Goal: Information Seeking & Learning: Learn about a topic

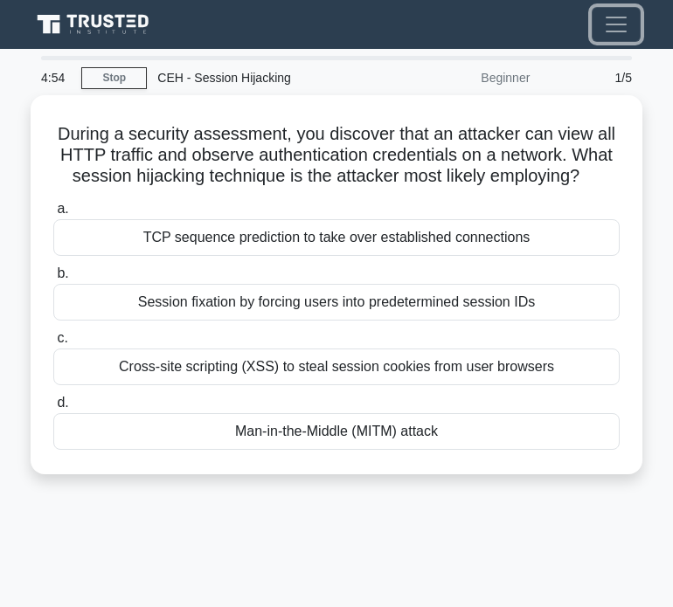
click at [621, 23] on span "Toggle navigation" at bounding box center [616, 24] width 26 height 26
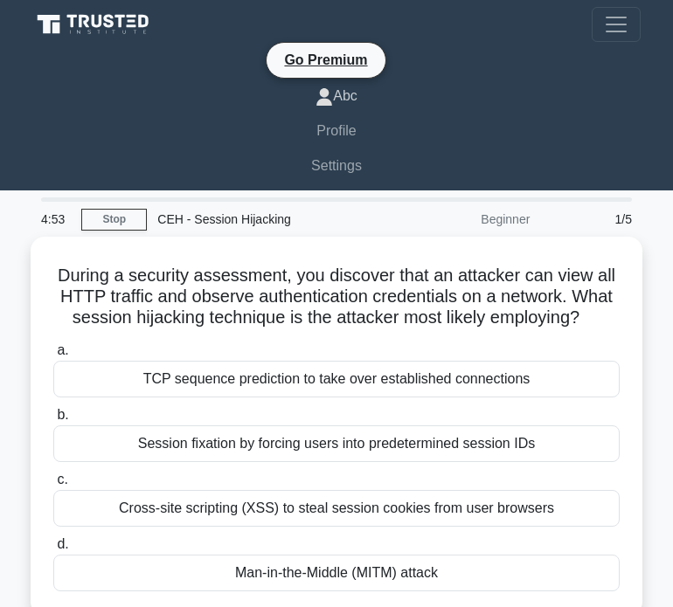
click at [354, 95] on link "Abc" at bounding box center [336, 96] width 608 height 35
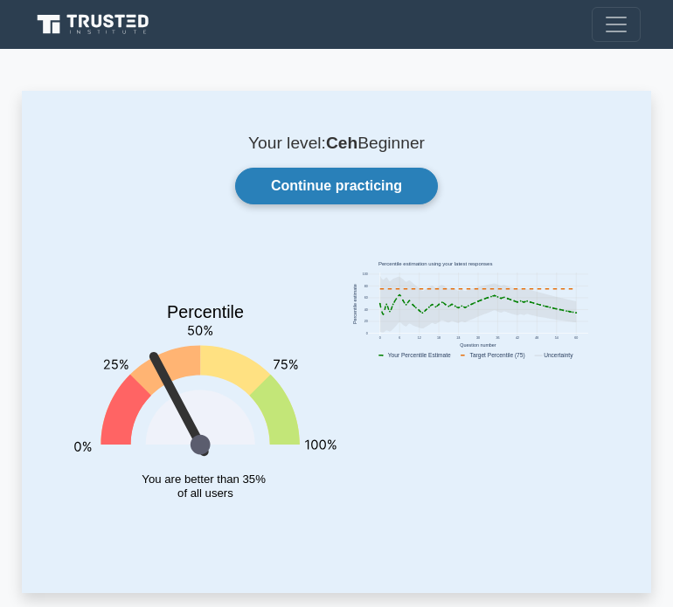
click at [363, 182] on link "Continue practicing" at bounding box center [336, 186] width 203 height 37
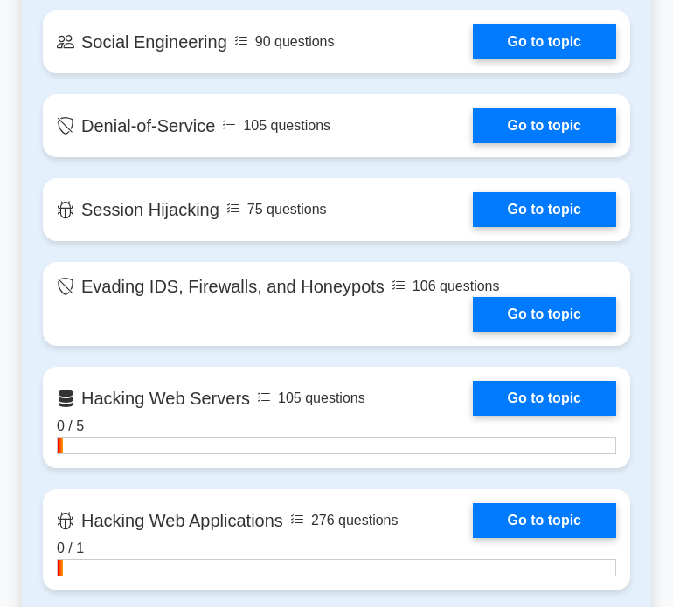
scroll to position [2050, 0]
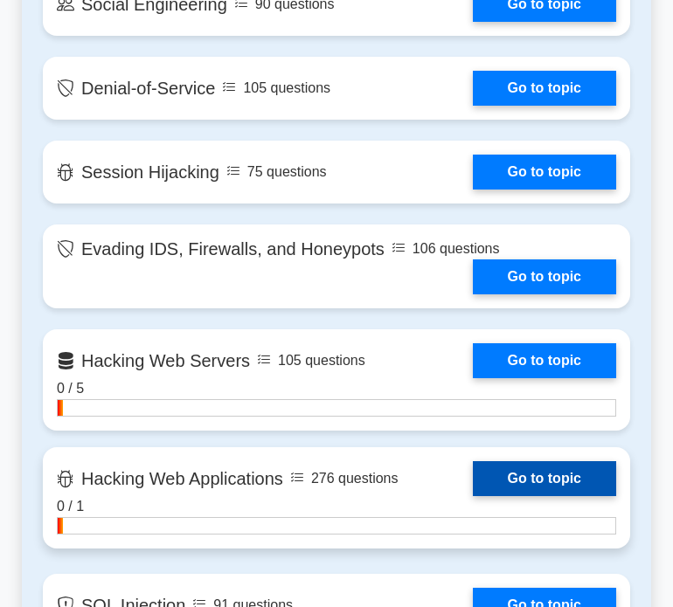
click at [473, 496] on link "Go to topic" at bounding box center [544, 478] width 143 height 35
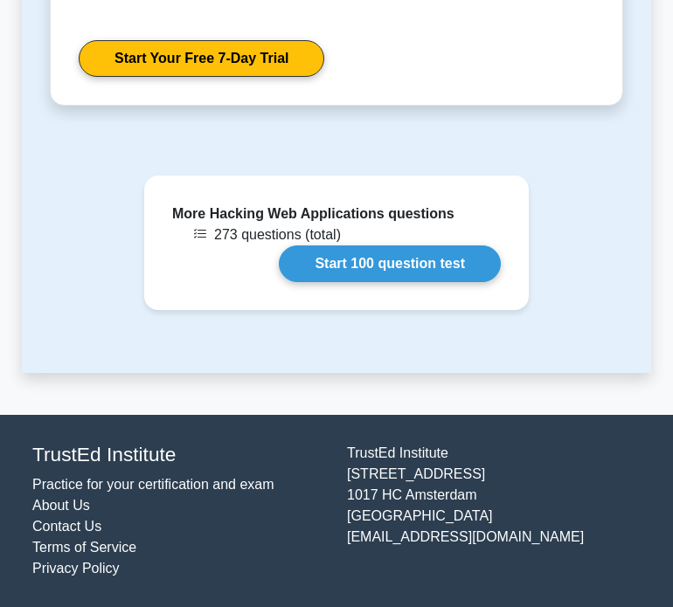
scroll to position [3083, 0]
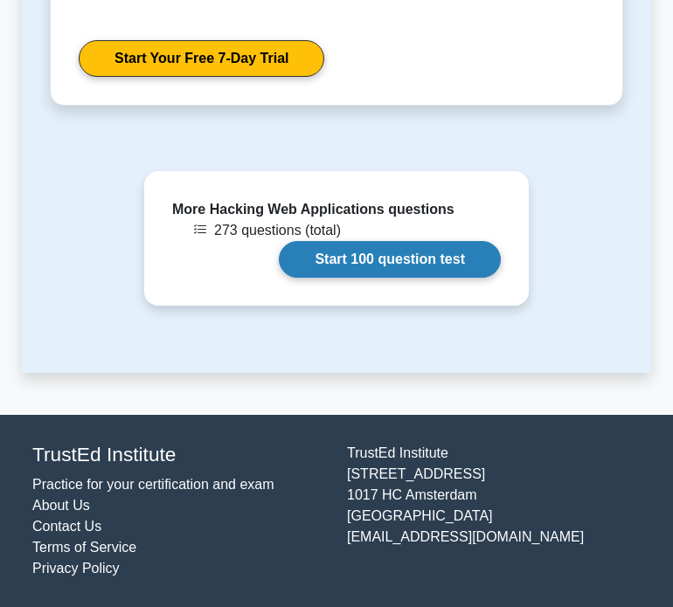
click at [362, 266] on link "Start 100 question test" at bounding box center [390, 259] width 222 height 37
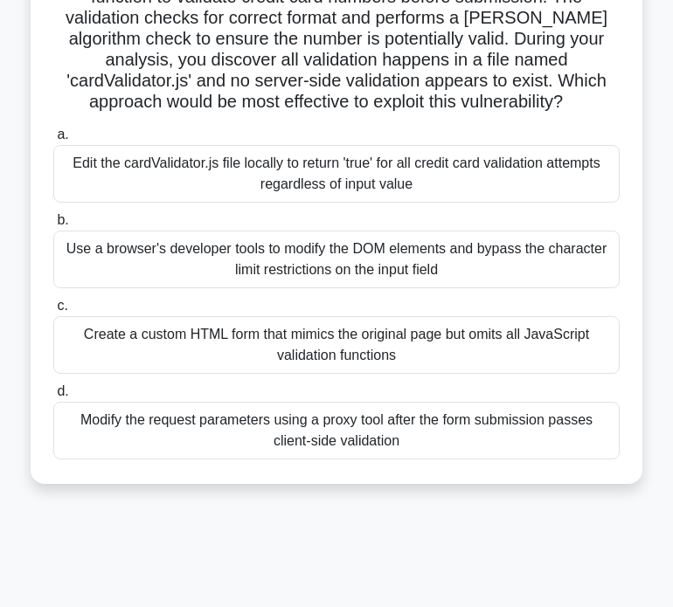
scroll to position [193, 0]
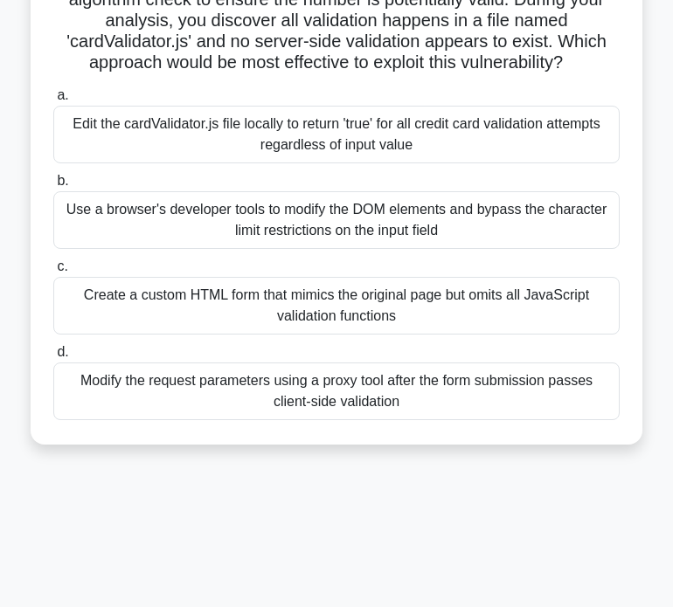
drag, startPoint x: 104, startPoint y: 161, endPoint x: 612, endPoint y: 421, distance: 570.5
click at [612, 421] on div "You are pentesting a banking website that implements a JavaScript function to v…" at bounding box center [337, 171] width 598 height 533
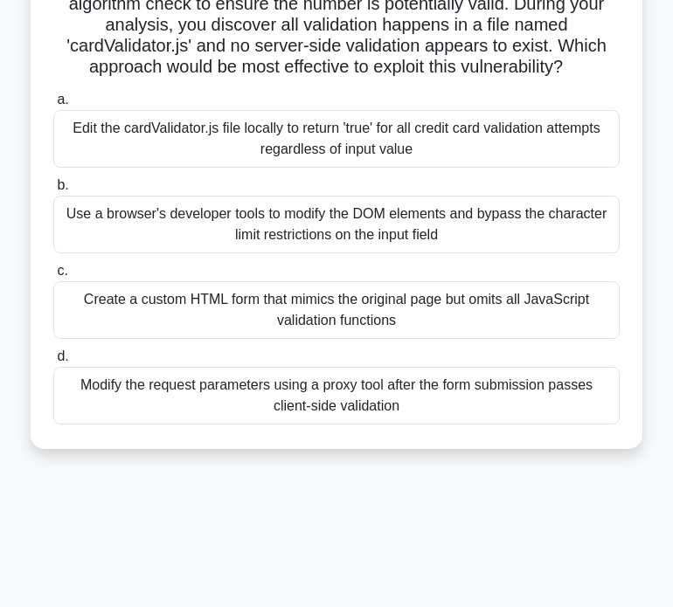
click at [399, 543] on div "94:35 Stop CEH - Hacking Web Applications Intermediate 1/100 You are pentesting…" at bounding box center [336, 300] width 629 height 874
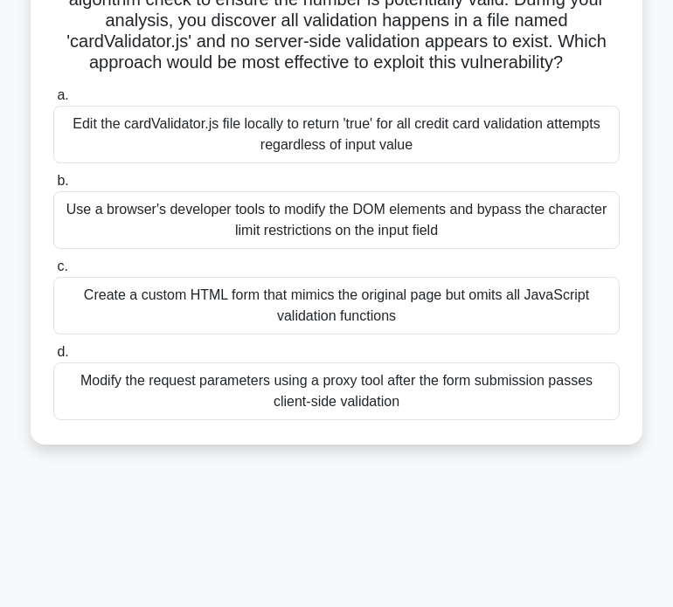
click at [301, 138] on div "Edit the cardValidator.js file locally to return 'true' for all credit card val…" at bounding box center [336, 135] width 566 height 58
click at [53, 101] on input "a. Edit the cardValidator.js file locally to return 'true' for all credit card …" at bounding box center [53, 95] width 0 height 11
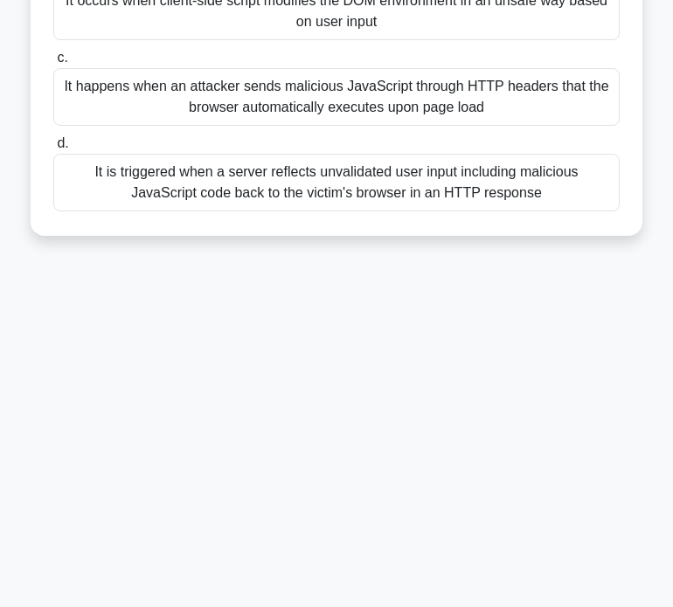
scroll to position [0, 0]
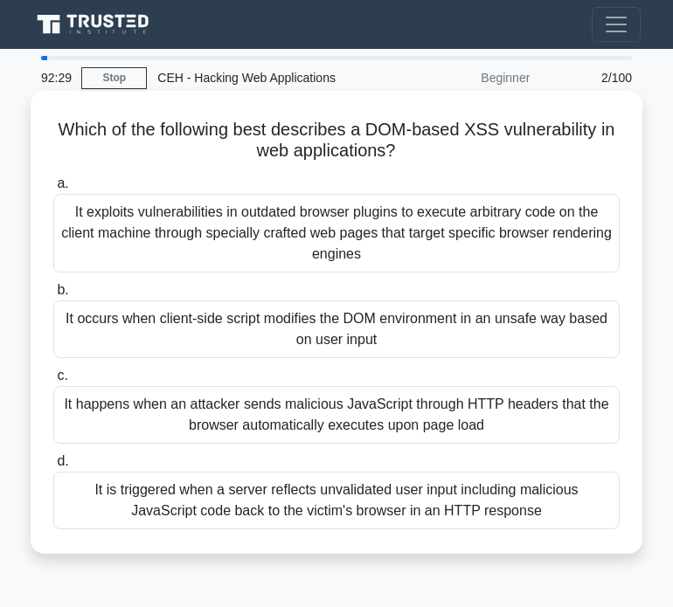
drag, startPoint x: 301, startPoint y: 129, endPoint x: 491, endPoint y: 149, distance: 190.6
click at [491, 149] on h5 "Which of the following best describes a DOM-based XSS vulnerability in web appl…" at bounding box center [337, 141] width 570 height 44
copy icon ".spinner_0XTQ{transform-origin:center;animation:spinner_y6GP .75s linear infini…"
click at [448, 495] on div "It is triggered when a server reflects unvalidated user input including malicio…" at bounding box center [336, 501] width 566 height 58
click at [53, 467] on input "d. It is triggered when a server reflects unvalidated user input including mali…" at bounding box center [53, 461] width 0 height 11
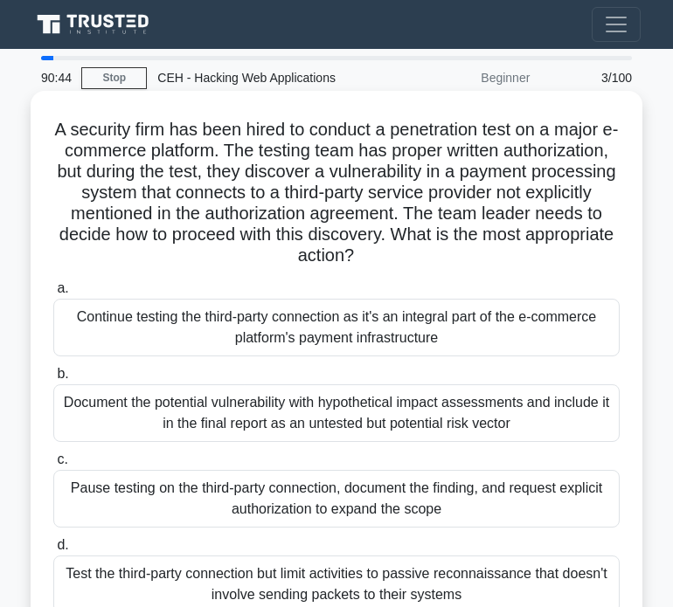
scroll to position [121, 0]
